Goal: Information Seeking & Learning: Learn about a topic

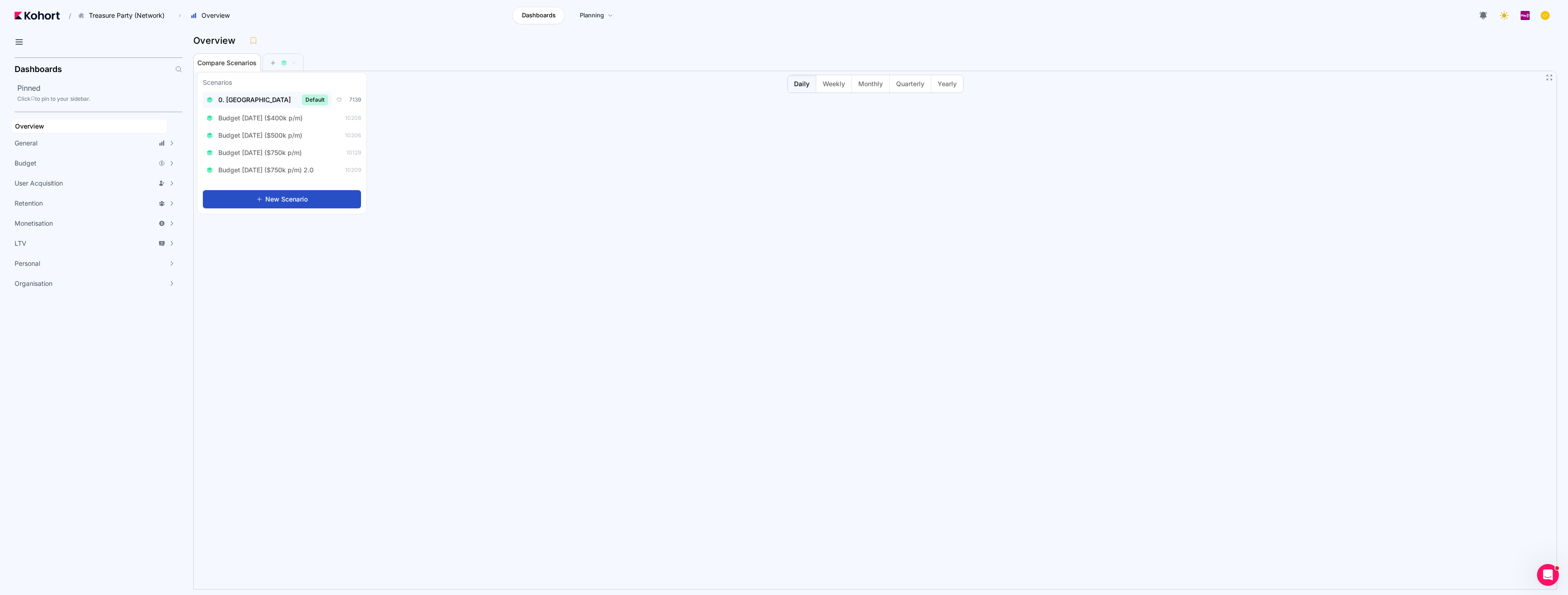
click at [249, 103] on span "0. [GEOGRAPHIC_DATA]" at bounding box center [255, 100] width 73 height 9
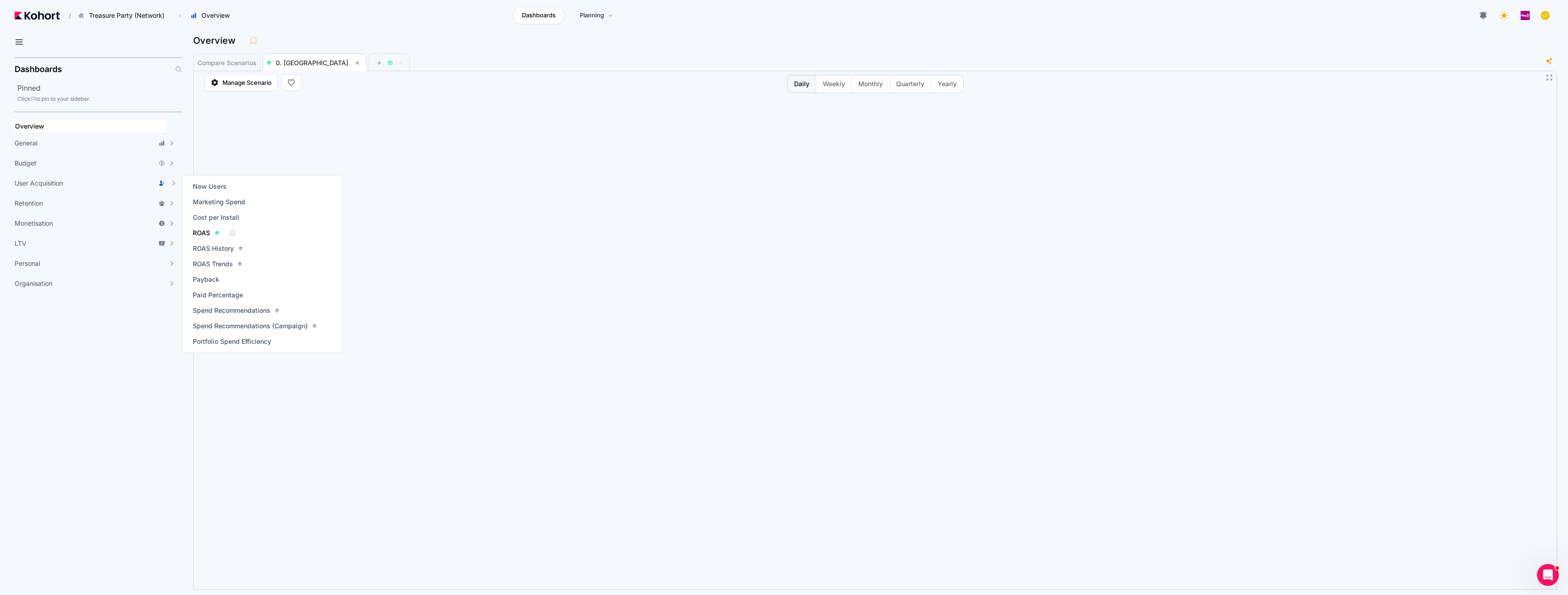
click at [207, 232] on span "ROAS" at bounding box center [201, 233] width 17 height 9
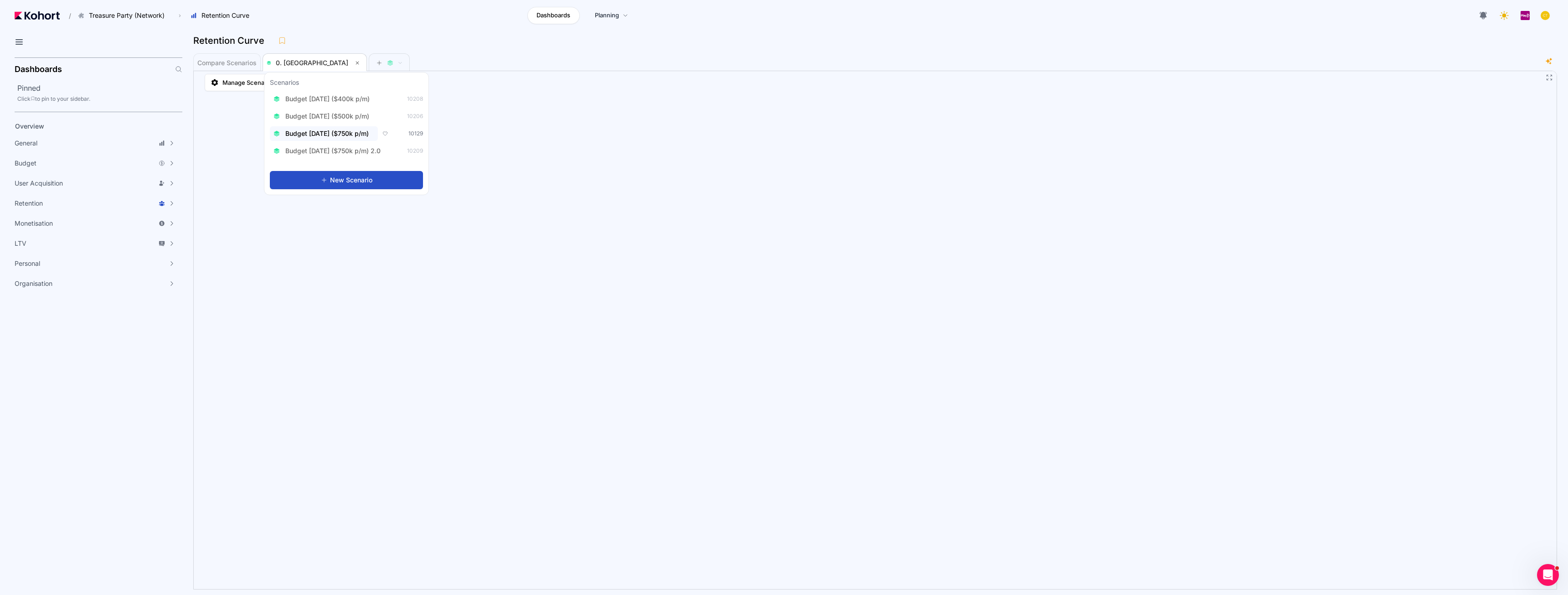
click at [346, 140] on button "Budget Aug 2025 ($750k p/m)" at bounding box center [324, 133] width 108 height 15
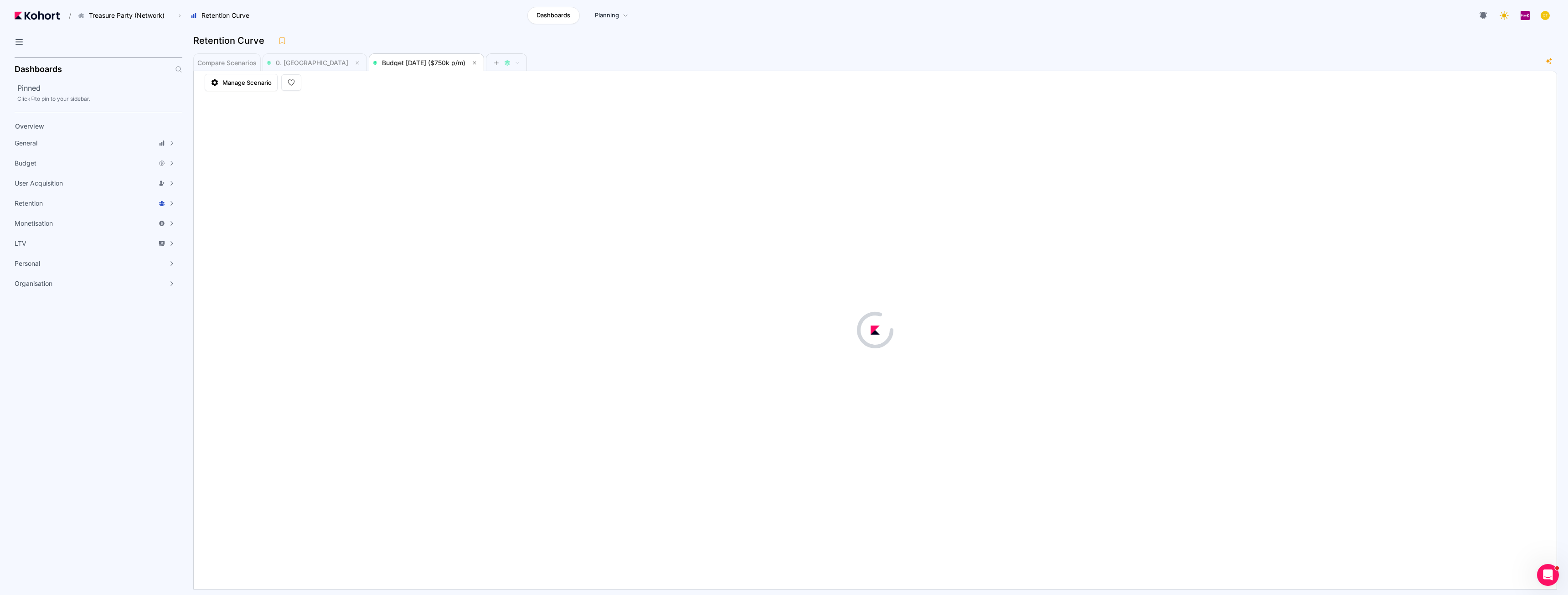
click at [507, 36] on div "Retention Curve" at bounding box center [871, 40] width 1357 height 13
click at [286, 64] on span "0. Baseline" at bounding box center [312, 62] width 73 height 8
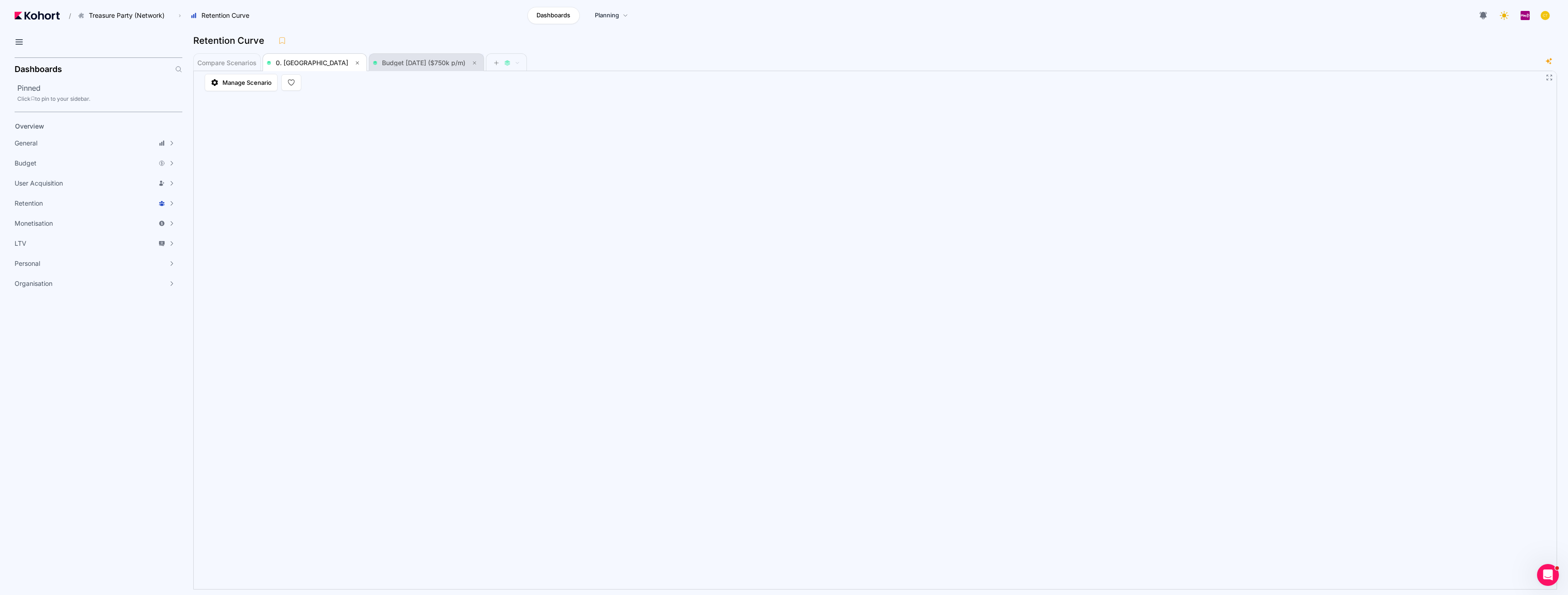
click at [373, 66] on span "Budget Aug 2025 ($750k p/m)" at bounding box center [426, 62] width 107 height 11
click at [218, 234] on span "Retention Trends" at bounding box center [218, 238] width 52 height 9
click at [296, 64] on span "0. Baseline" at bounding box center [312, 62] width 73 height 8
click at [390, 63] on span "Budget Aug 2025 ($750k p/m)" at bounding box center [424, 62] width 83 height 8
click at [38, 125] on span "Overview" at bounding box center [30, 126] width 29 height 8
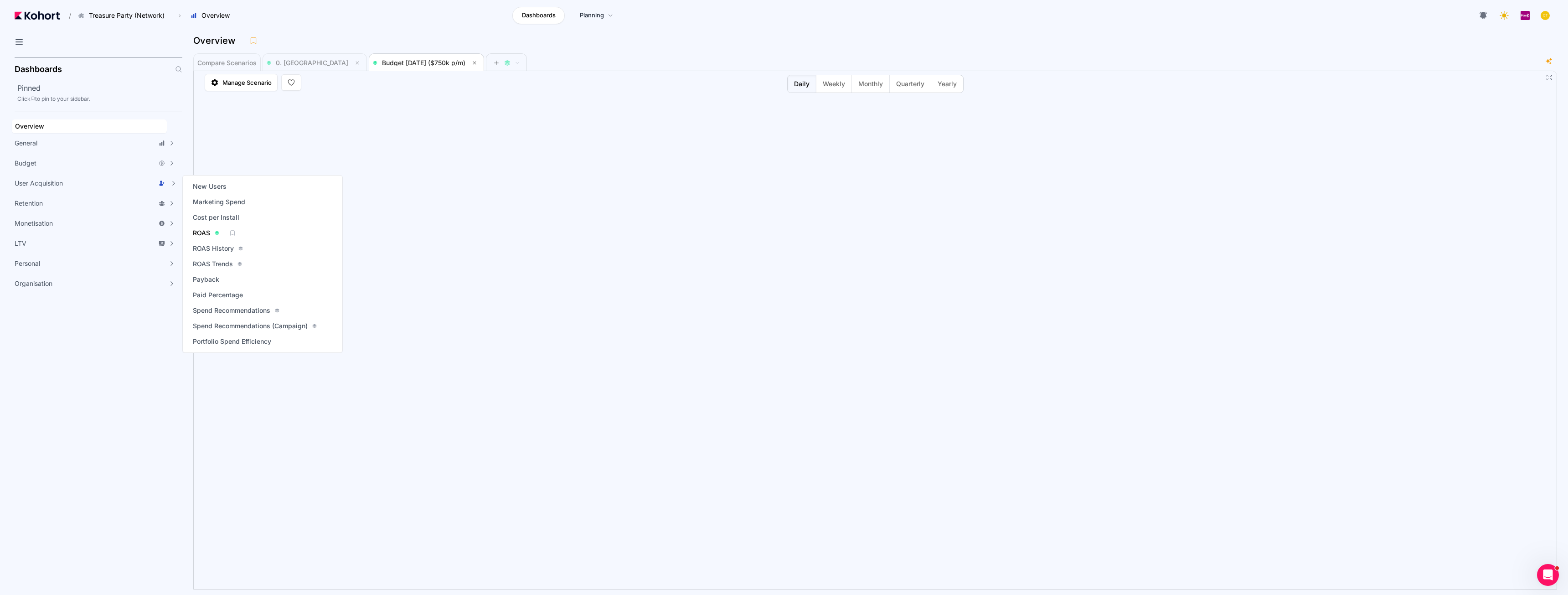
click at [200, 230] on span "ROAS" at bounding box center [201, 233] width 17 height 9
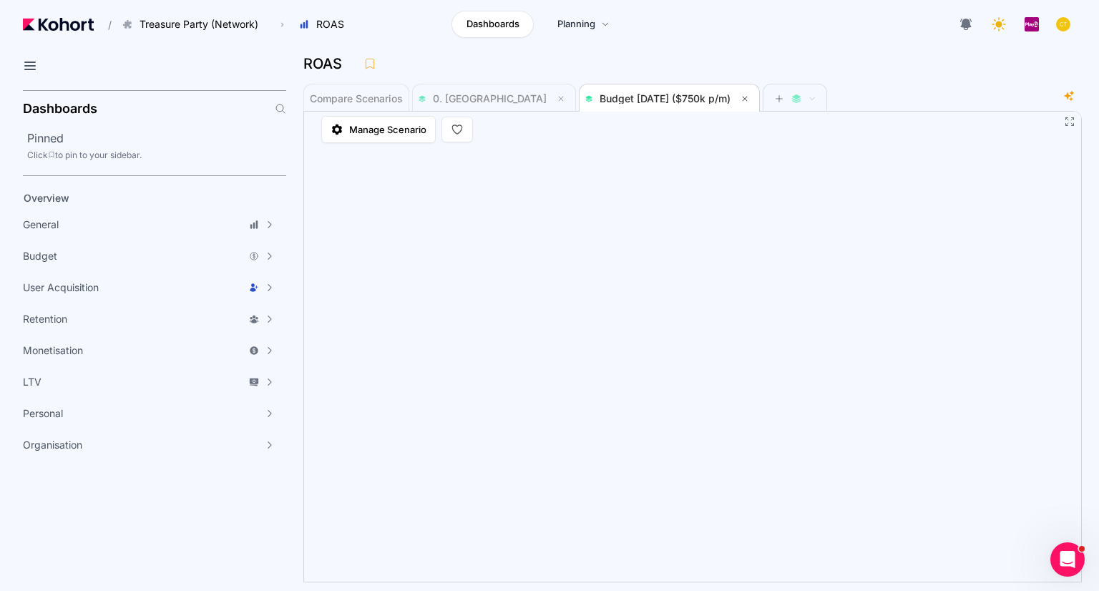
click at [733, 62] on div "ROAS" at bounding box center [686, 63] width 767 height 21
click at [249, 536] on aside "Dashboards Pinned Click to pin to your sidebar. Overview General Scenario Histo…" at bounding box center [143, 337] width 286 height 507
